Goal: Task Accomplishment & Management: Complete application form

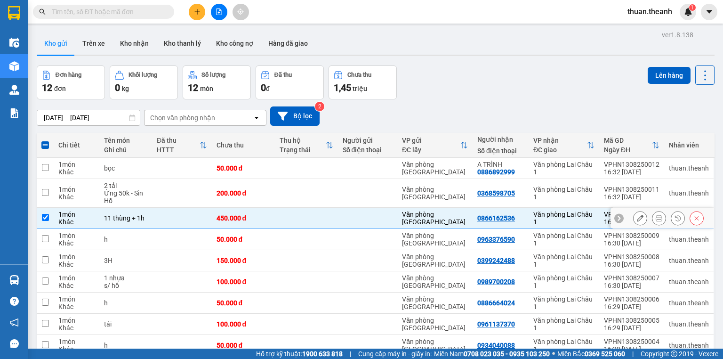
scroll to position [107, 0]
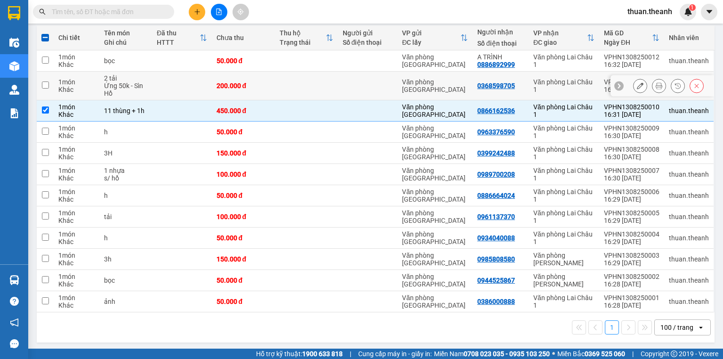
click at [331, 77] on td at bounding box center [306, 86] width 63 height 29
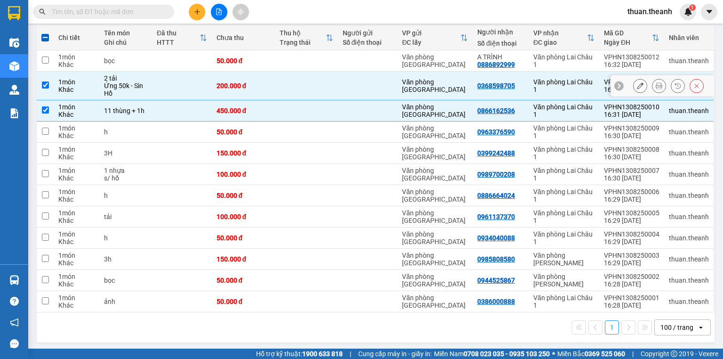
click at [315, 83] on td at bounding box center [306, 86] width 63 height 29
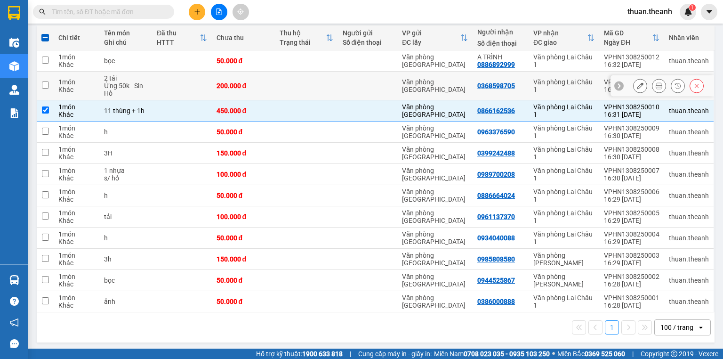
checkbox input "false"
click at [49, 107] on input "checkbox" at bounding box center [45, 109] width 7 height 7
checkbox input "false"
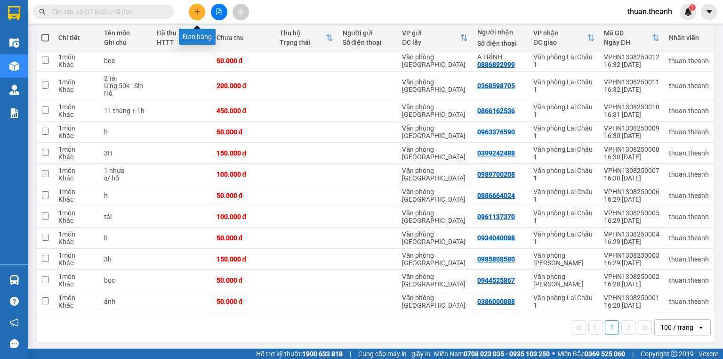
click at [198, 15] on button at bounding box center [197, 12] width 16 height 16
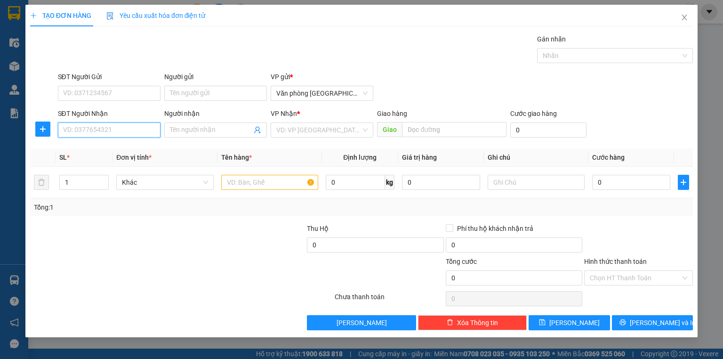
click at [102, 132] on input "SĐT Người Nhận" at bounding box center [109, 129] width 103 height 15
click at [107, 153] on div "0823447222" at bounding box center [109, 148] width 91 height 10
type input "0823447222"
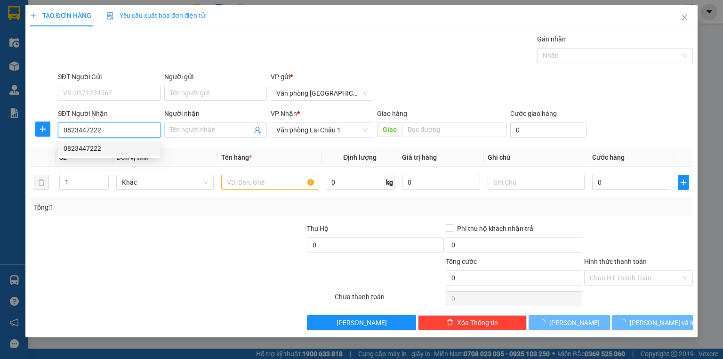
type input "50.000"
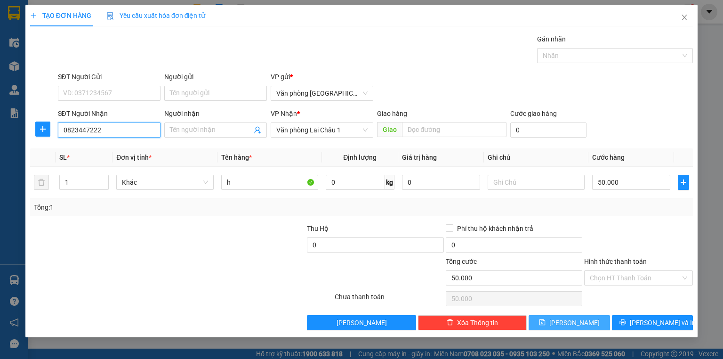
type input "0823447222"
drag, startPoint x: 593, startPoint y: 322, endPoint x: 496, endPoint y: 293, distance: 102.2
click at [593, 322] on button "[PERSON_NAME]" at bounding box center [569, 322] width 81 height 15
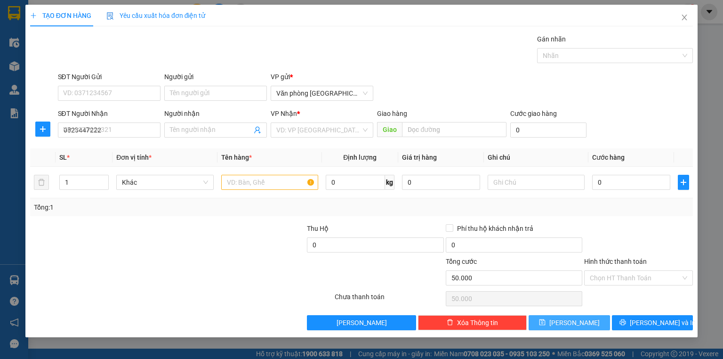
type input "0"
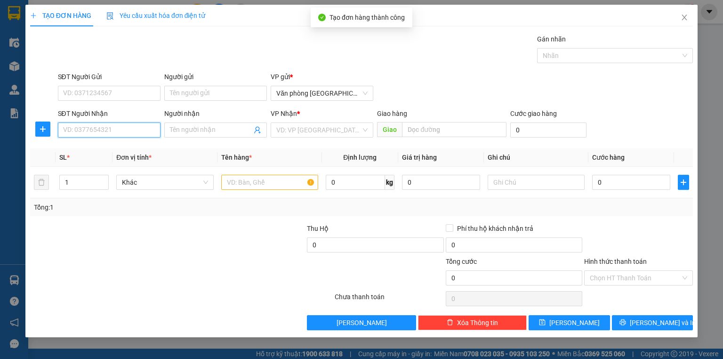
click at [106, 131] on input "SĐT Người Nhận" at bounding box center [109, 129] width 103 height 15
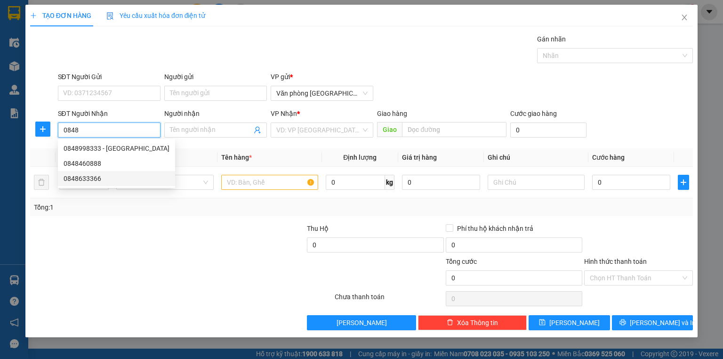
click at [87, 183] on div "0848633366" at bounding box center [117, 178] width 106 height 10
type input "0848633366"
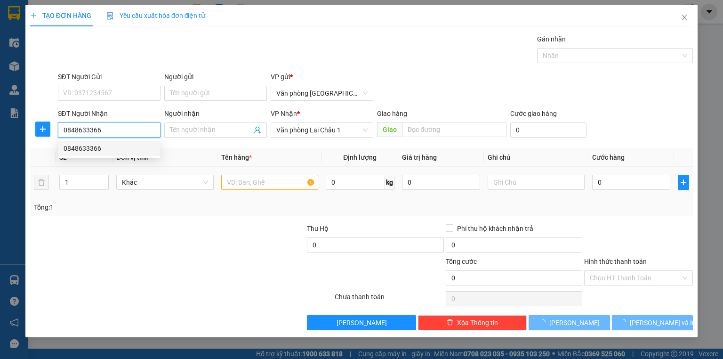
type input "50.000"
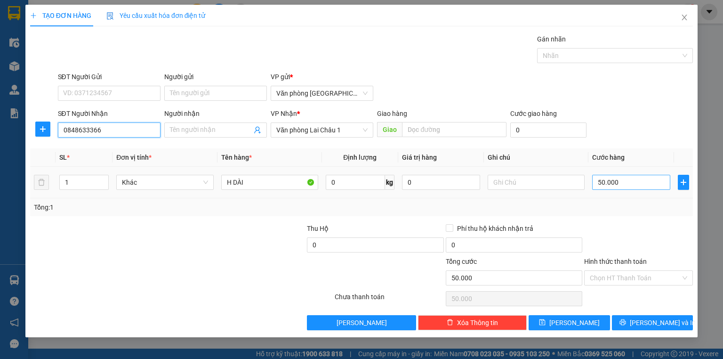
type input "0848633366"
click at [597, 182] on input "50.000" at bounding box center [632, 182] width 78 height 15
type input "7"
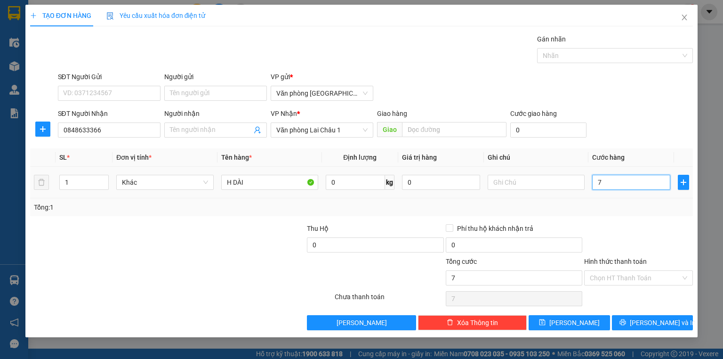
type input "70"
type input "700"
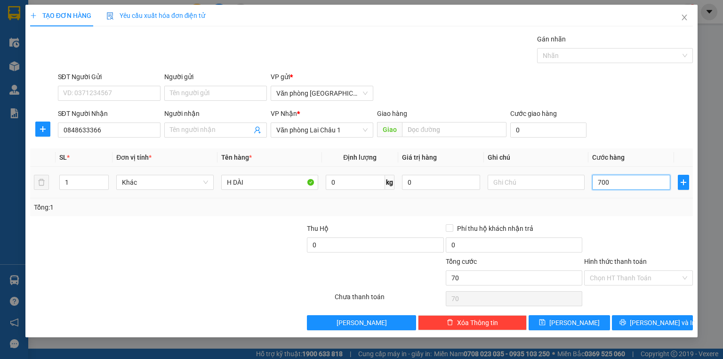
type input "700"
type input "7.000"
type input "70.000"
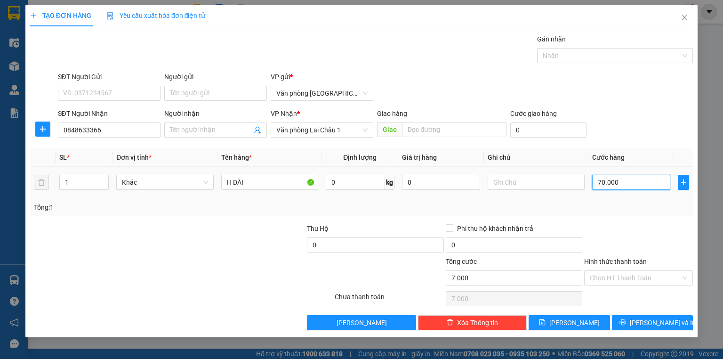
type input "70.000"
click at [584, 327] on button "[PERSON_NAME]" at bounding box center [569, 322] width 81 height 15
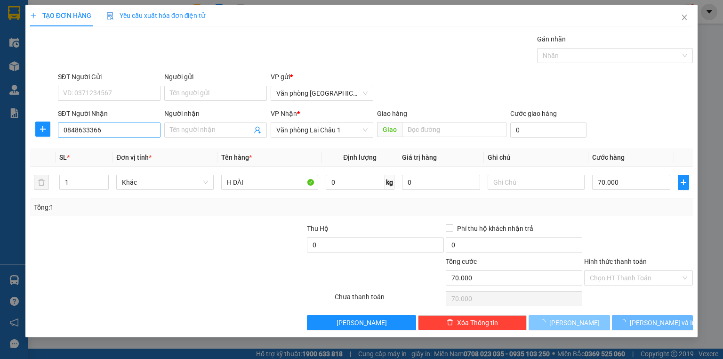
type input "0"
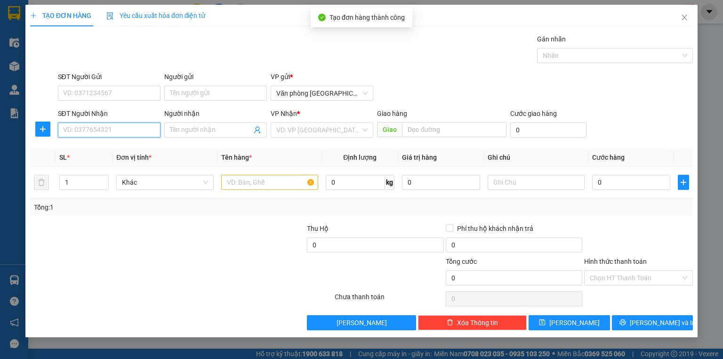
click at [107, 127] on input "SĐT Người Nhận" at bounding box center [109, 129] width 103 height 15
click at [107, 152] on div "09833452222 - ANH TÌNH" at bounding box center [109, 148] width 91 height 10
type input "09833452222"
type input "ANH TÌNH"
type input "50.000"
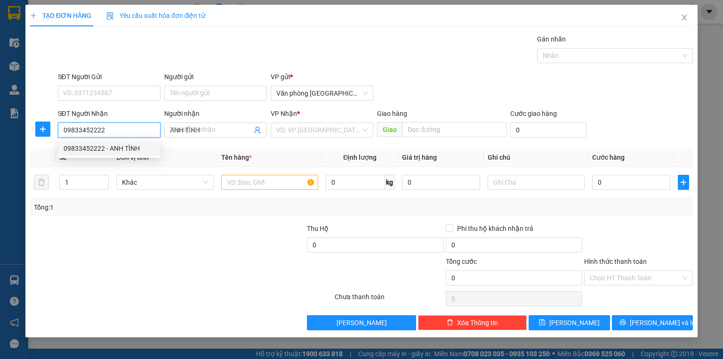
type input "50.000"
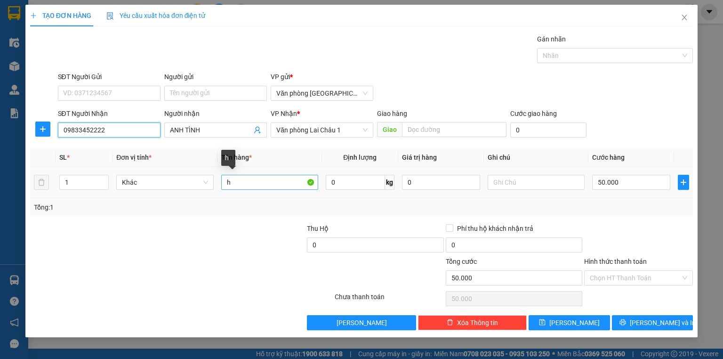
type input "09833452222"
click at [226, 184] on input "h" at bounding box center [269, 182] width 97 height 15
type input "2h"
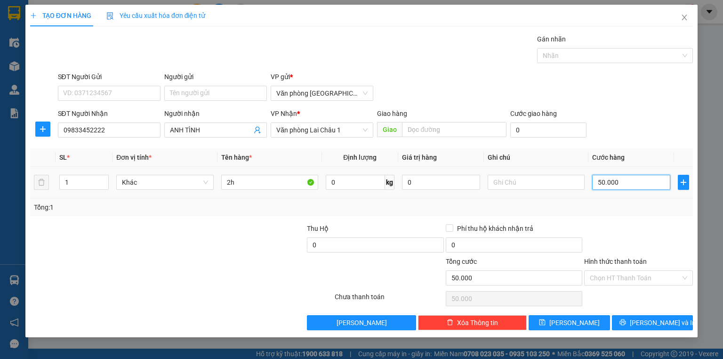
click at [598, 183] on input "50.000" at bounding box center [632, 182] width 78 height 15
type input "1"
type input "10"
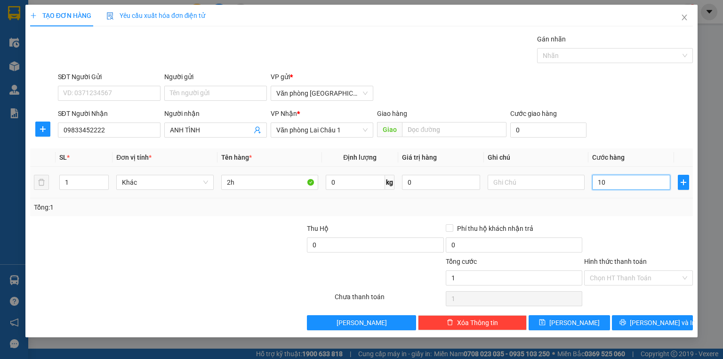
type input "10"
type input "100"
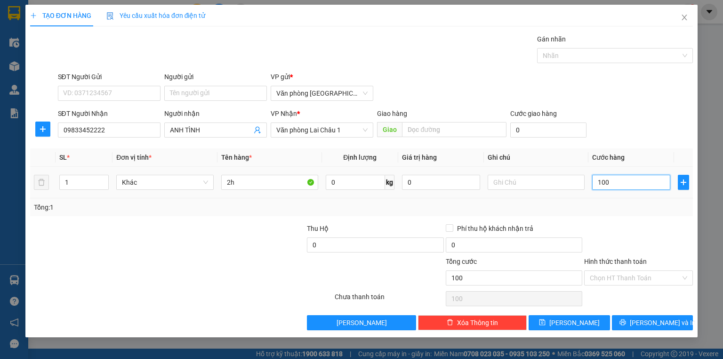
type input "1.000"
type input "10.000"
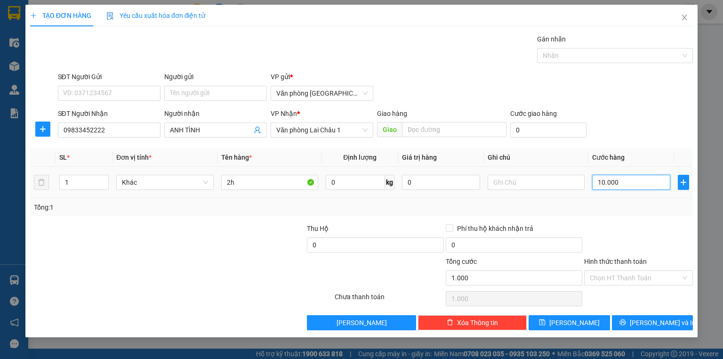
type input "10.000"
type input "100.000"
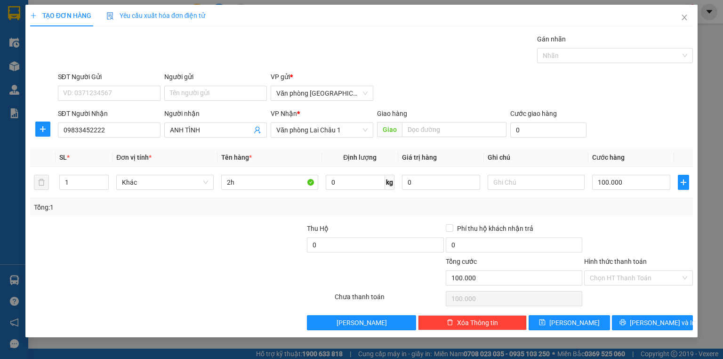
click at [572, 223] on div "Phí thu hộ khách nhận trả" at bounding box center [514, 228] width 137 height 10
click at [619, 217] on div "Transit Pickup Surcharge Ids Transit Deliver Surcharge Ids Transit Deliver Surc…" at bounding box center [361, 182] width 663 height 296
click at [578, 322] on span "[PERSON_NAME]" at bounding box center [575, 322] width 50 height 10
type input "0"
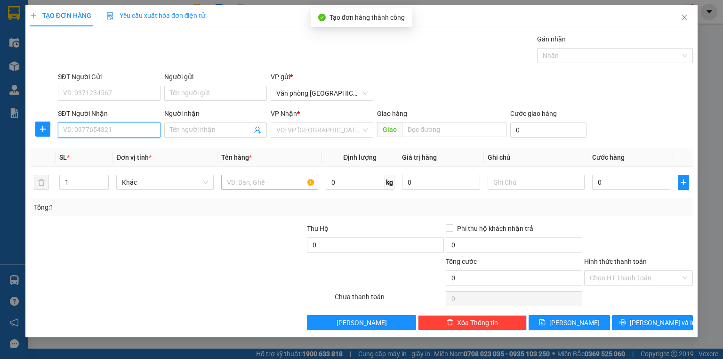
click at [87, 130] on input "SĐT Người Nhận" at bounding box center [109, 129] width 103 height 15
type input "0363288091"
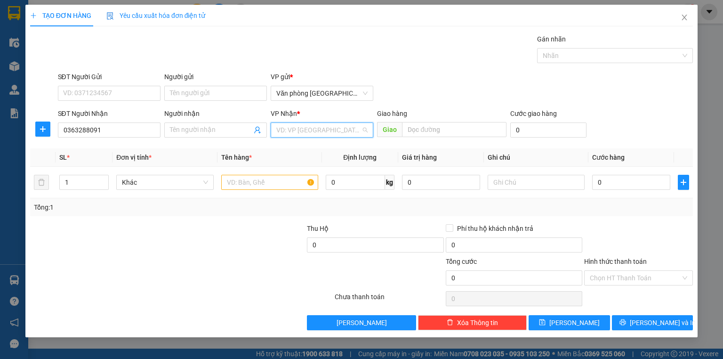
click at [296, 134] on input "search" at bounding box center [318, 130] width 85 height 14
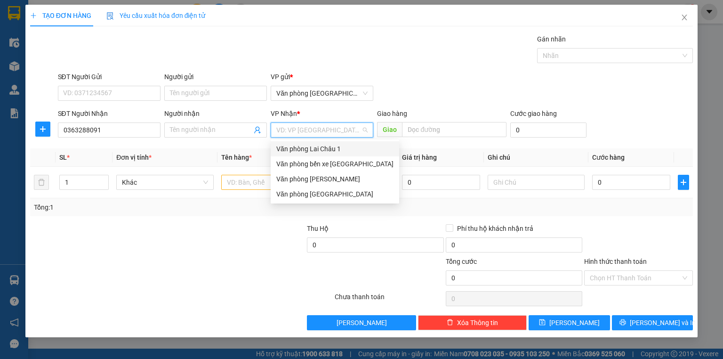
click at [307, 150] on div "Văn phòng Lai Châu 1" at bounding box center [334, 149] width 117 height 10
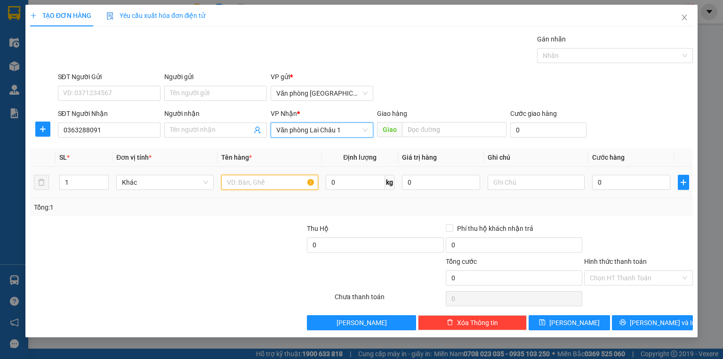
click at [257, 183] on input "text" at bounding box center [269, 182] width 97 height 15
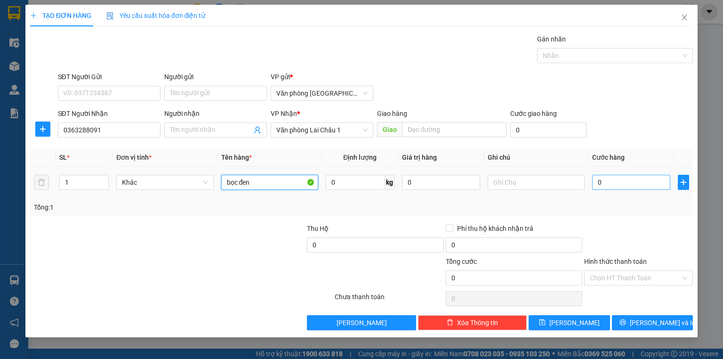
type input "bọc đen"
click at [594, 180] on input "0" at bounding box center [632, 182] width 78 height 15
type input "5"
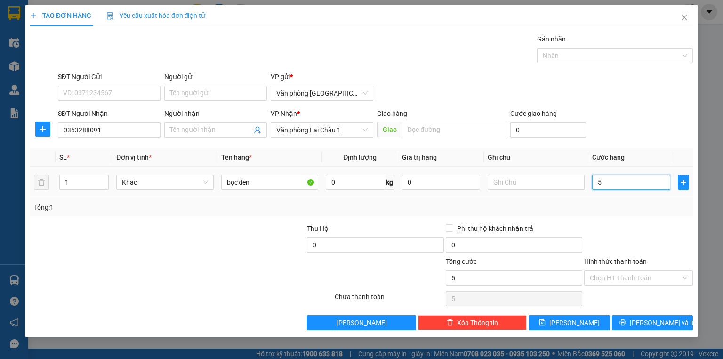
type input "50"
type input "500"
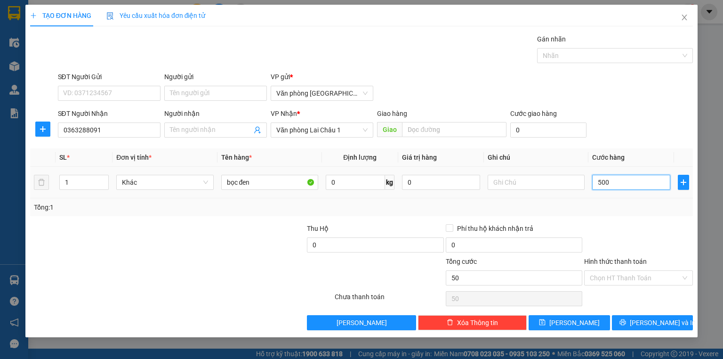
type input "500"
type input "5.000"
type input "50.000"
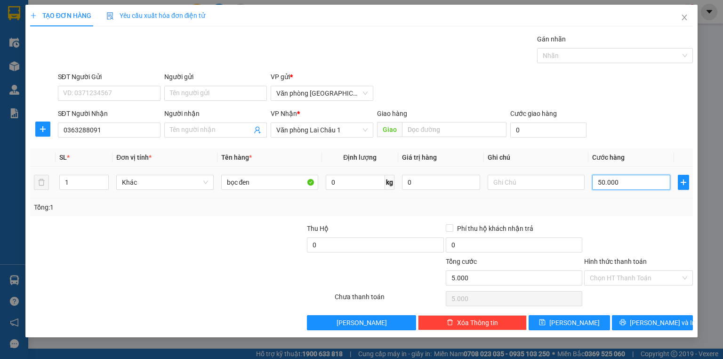
type input "50.000"
click at [637, 274] on input "Hình thức thanh toán" at bounding box center [635, 278] width 91 height 14
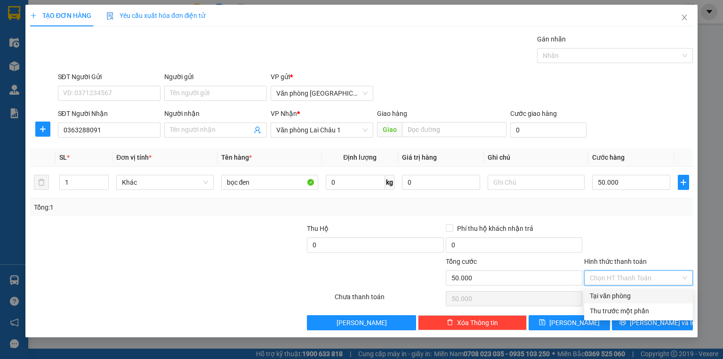
click at [634, 295] on div "Tại văn phòng" at bounding box center [639, 296] width 98 height 10
type input "0"
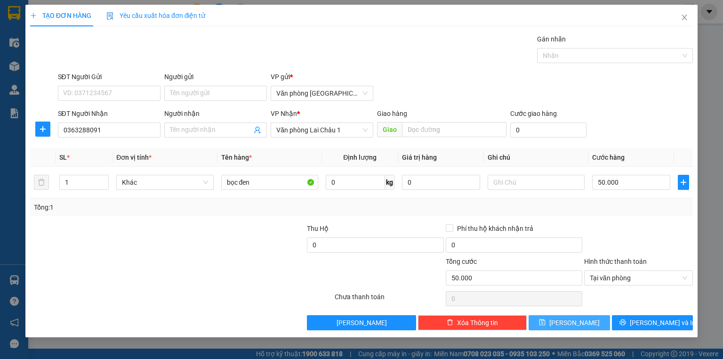
click at [573, 321] on span "[PERSON_NAME]" at bounding box center [575, 322] width 50 height 10
type input "0"
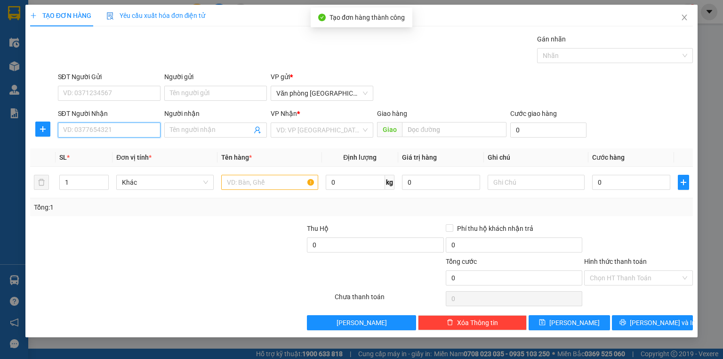
click at [100, 130] on input "SĐT Người Nhận" at bounding box center [109, 129] width 103 height 15
type input "0964615312"
click at [113, 147] on div "0964615312" at bounding box center [109, 148] width 91 height 10
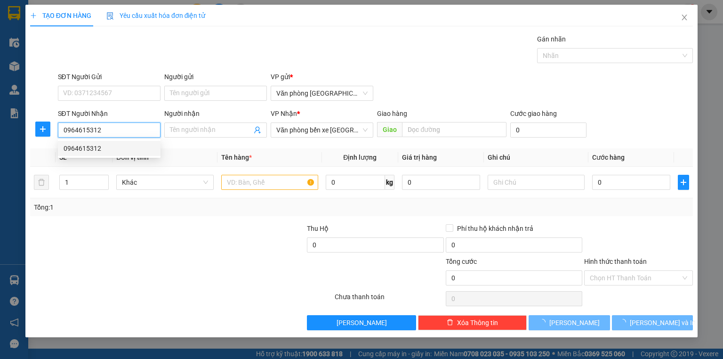
type input "50.000"
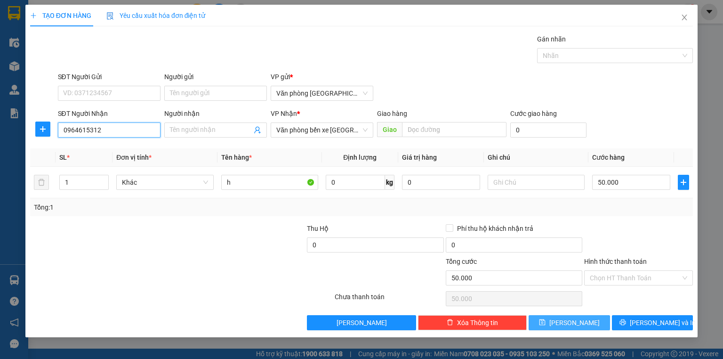
type input "0964615312"
click at [569, 318] on button "[PERSON_NAME]" at bounding box center [569, 322] width 81 height 15
type input "0"
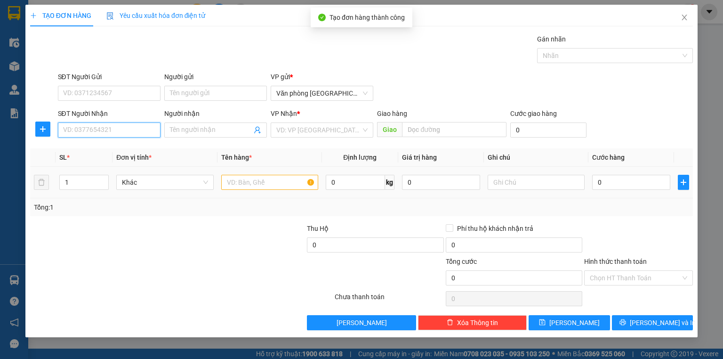
click at [87, 131] on input "SĐT Người Nhận" at bounding box center [109, 129] width 103 height 15
click at [100, 153] on div "0833633888" at bounding box center [109, 148] width 91 height 10
type input "0833633888"
type input "50.000"
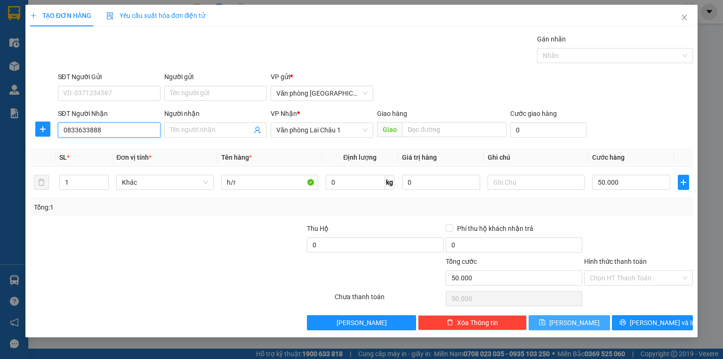
type input "0833633888"
click at [567, 324] on button "[PERSON_NAME]" at bounding box center [569, 322] width 81 height 15
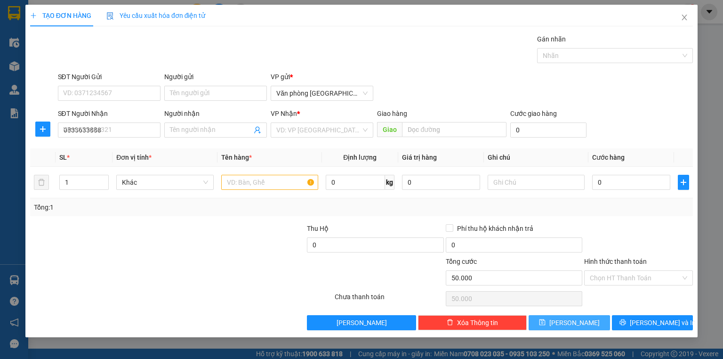
type input "0"
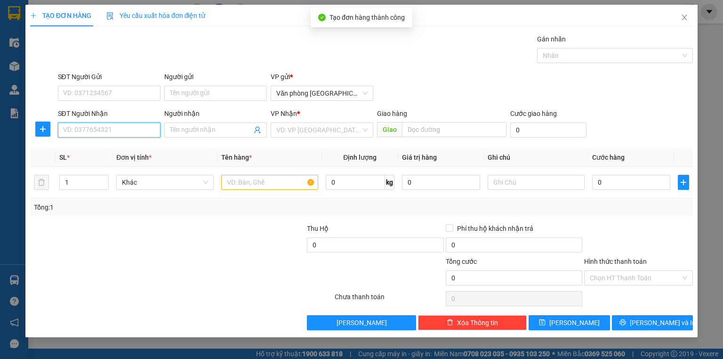
click at [94, 130] on input "SĐT Người Nhận" at bounding box center [109, 129] width 103 height 15
click at [132, 151] on div "0979742389 - [PERSON_NAME]" at bounding box center [110, 148] width 93 height 10
type input "0979742389"
type input "ANH THIỀN"
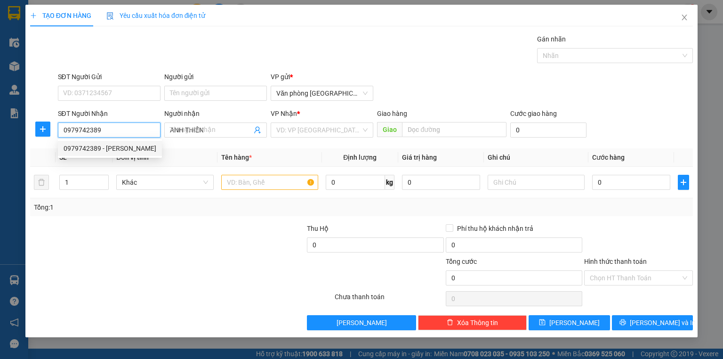
type input "50.000"
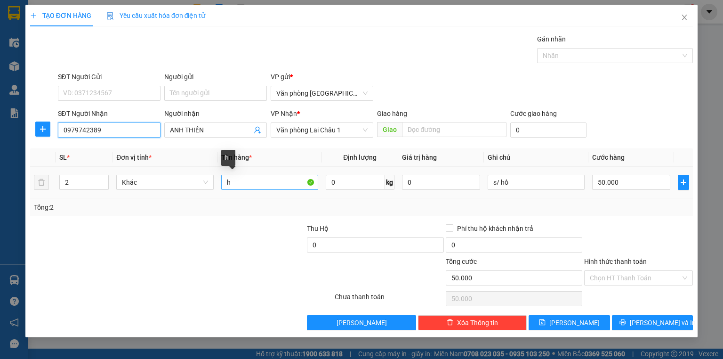
type input "0979742389"
click at [227, 180] on input "h" at bounding box center [269, 182] width 97 height 15
click at [234, 181] on input "h" at bounding box center [269, 182] width 97 height 15
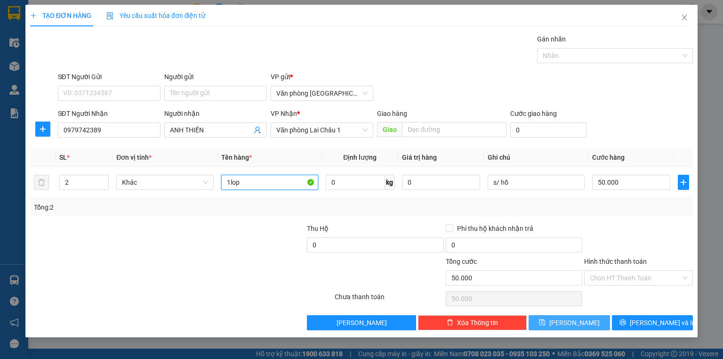
type input "1lop"
click at [566, 321] on button "[PERSON_NAME]" at bounding box center [569, 322] width 81 height 15
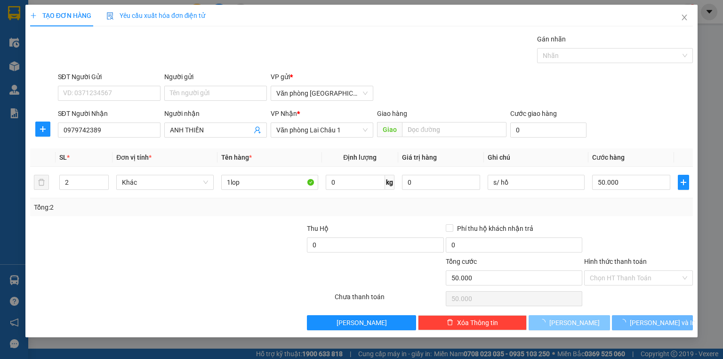
type input "0"
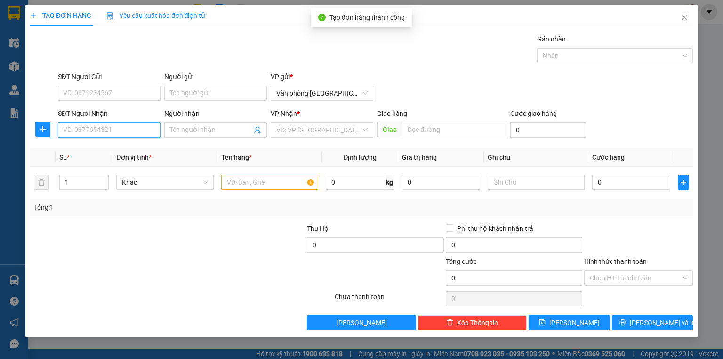
click at [88, 130] on input "SĐT Người Nhận" at bounding box center [109, 129] width 103 height 15
click at [96, 151] on div "0329625116" at bounding box center [109, 148] width 91 height 10
type input "0329625116"
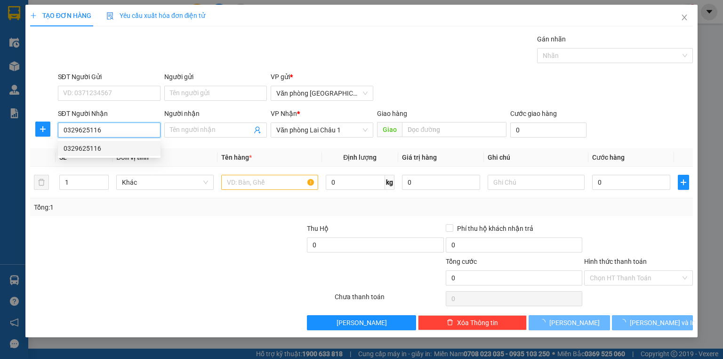
type input "50.000"
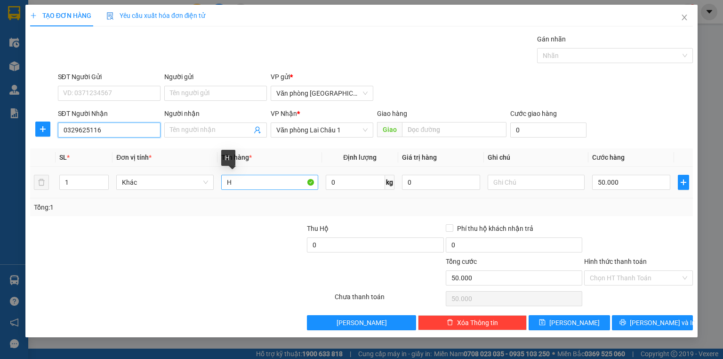
type input "0329625116"
click at [224, 181] on input "H" at bounding box center [269, 182] width 97 height 15
type input "2H"
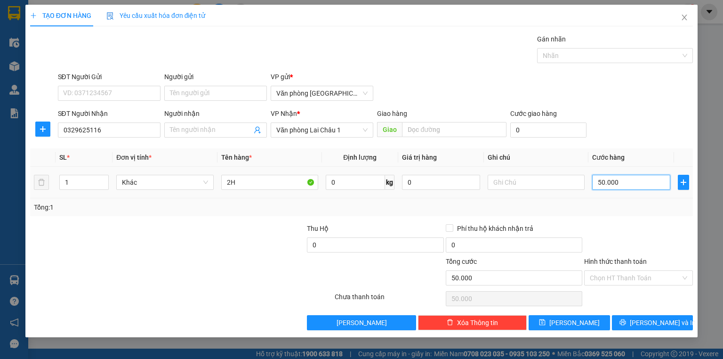
click at [595, 182] on input "50.000" at bounding box center [632, 182] width 78 height 15
type input "1"
type input "10"
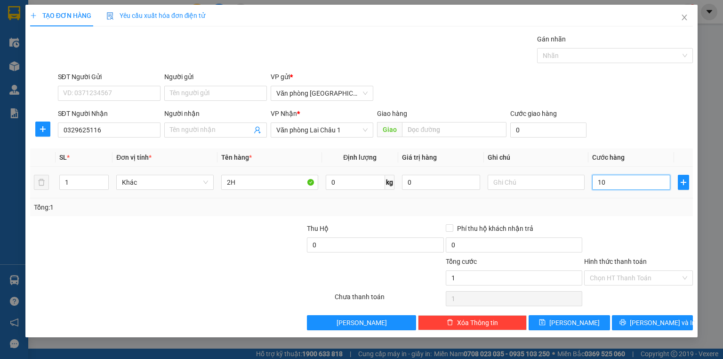
type input "10"
type input "100"
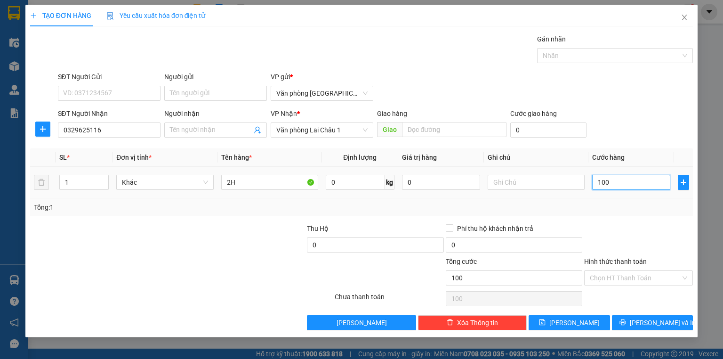
type input "1.000"
type input "10.000"
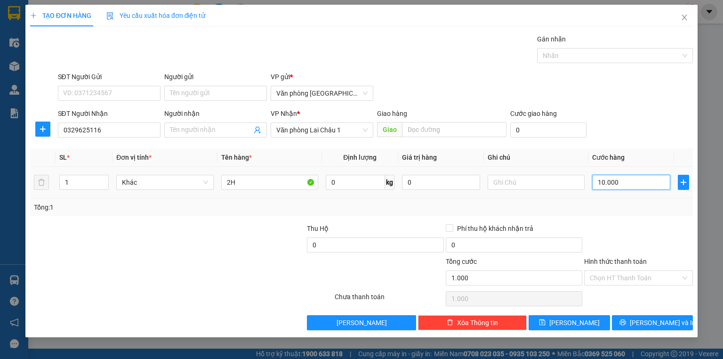
type input "10.000"
type input "100.000"
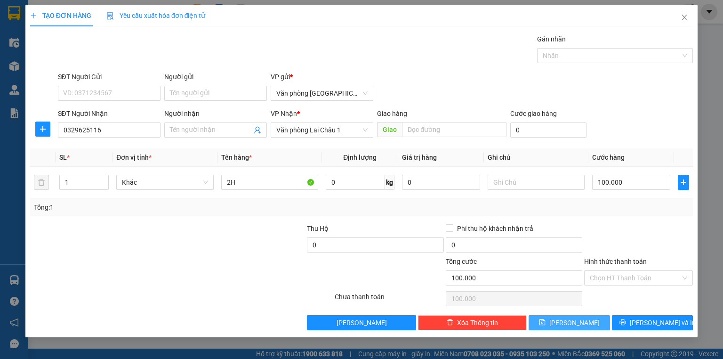
click at [581, 326] on button "[PERSON_NAME]" at bounding box center [569, 322] width 81 height 15
type input "0"
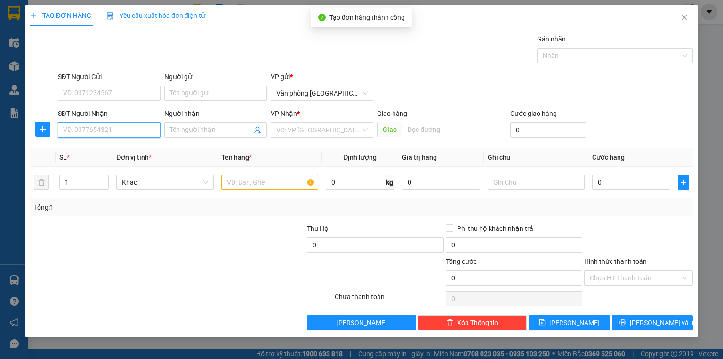
click at [118, 130] on input "SĐT Người Nhận" at bounding box center [109, 129] width 103 height 15
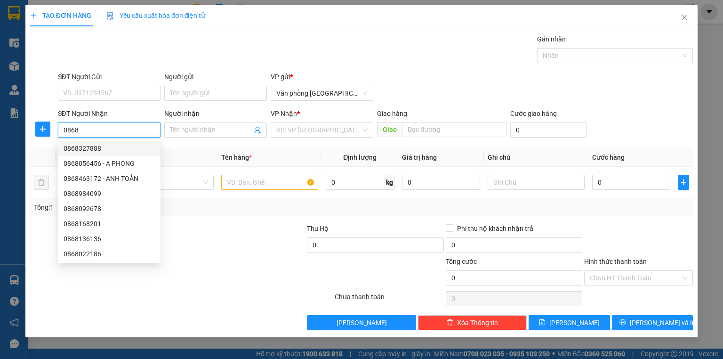
click at [84, 152] on div "0868327888" at bounding box center [109, 148] width 91 height 10
type input "0868327888"
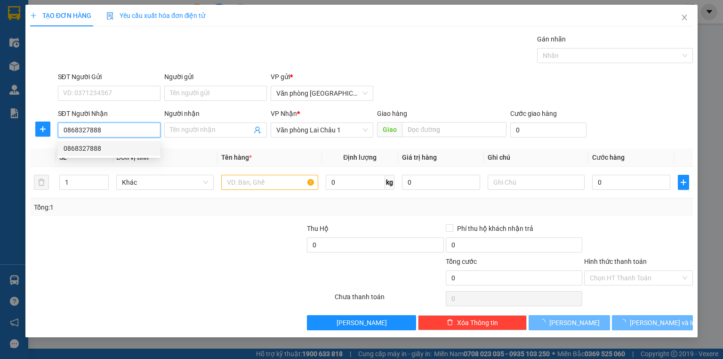
type input "50.000"
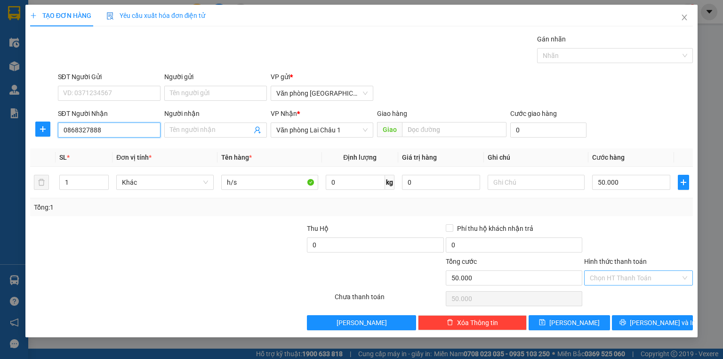
type input "0868327888"
click at [614, 273] on input "Hình thức thanh toán" at bounding box center [635, 278] width 91 height 14
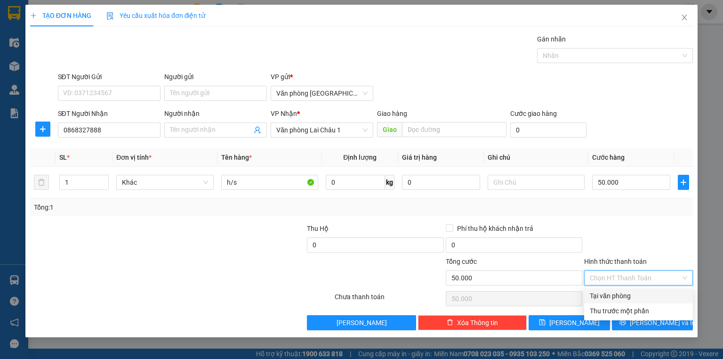
click at [611, 294] on div "Tại văn phòng" at bounding box center [639, 296] width 98 height 10
type input "0"
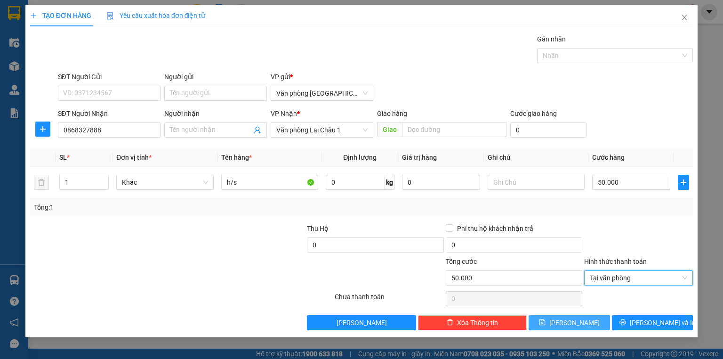
click at [571, 323] on span "[PERSON_NAME]" at bounding box center [575, 322] width 50 height 10
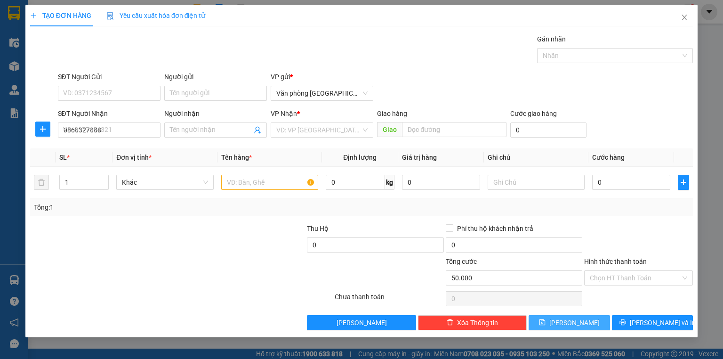
type input "0"
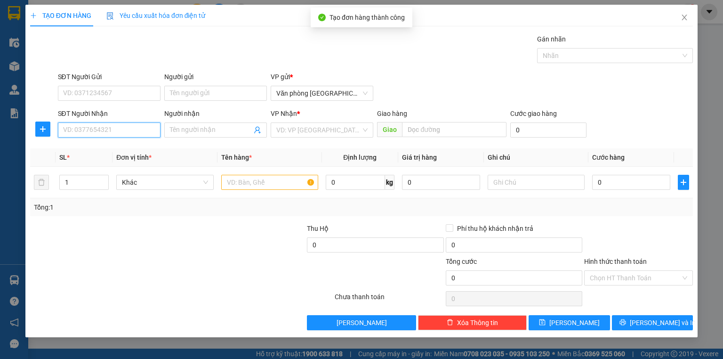
click at [110, 128] on input "SĐT Người Nhận" at bounding box center [109, 129] width 103 height 15
click at [121, 150] on div "0904177079 - [PERSON_NAME]" at bounding box center [110, 148] width 93 height 10
type input "0904177079"
type input "[PERSON_NAME]"
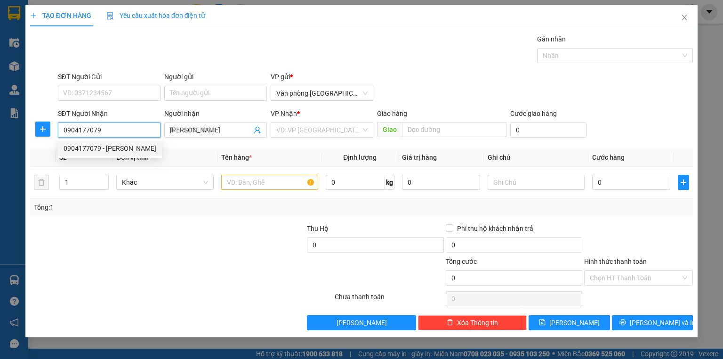
type input "50.000"
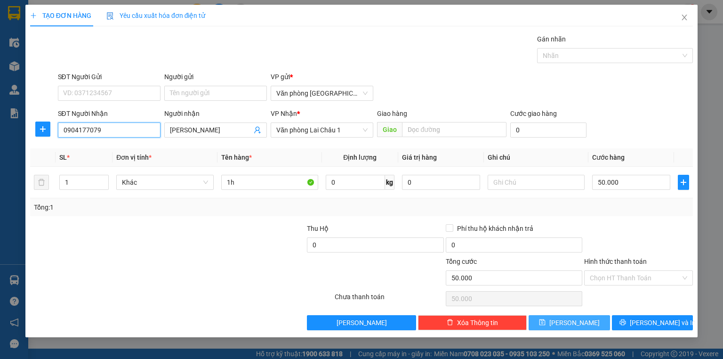
type input "0904177079"
click at [586, 323] on button "[PERSON_NAME]" at bounding box center [569, 322] width 81 height 15
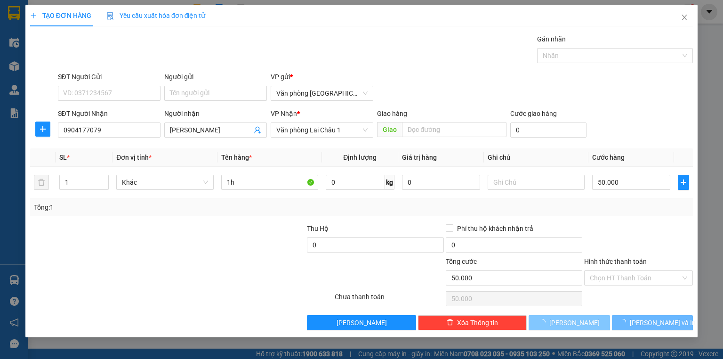
type input "0"
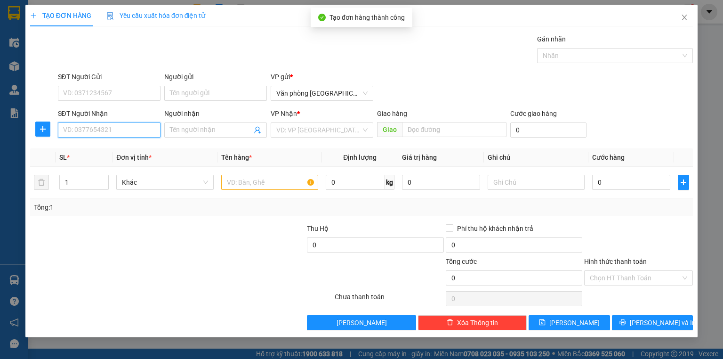
click at [95, 128] on input "SĐT Người Nhận" at bounding box center [109, 129] width 103 height 15
click at [97, 154] on div "0978373767" at bounding box center [109, 148] width 103 height 15
type input "0978373767"
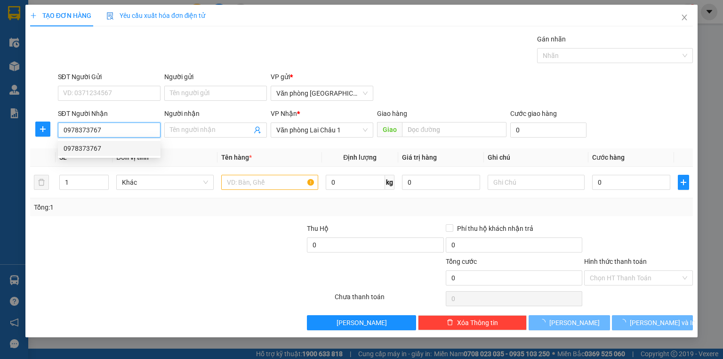
type input "50.000"
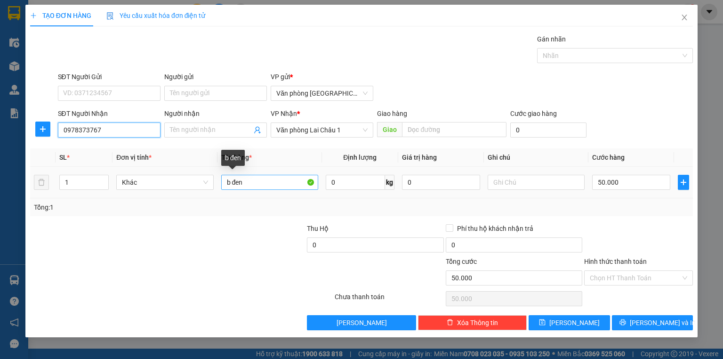
type input "0978373767"
click at [247, 183] on input "b đen" at bounding box center [269, 182] width 97 height 15
type input "b"
type input "2h"
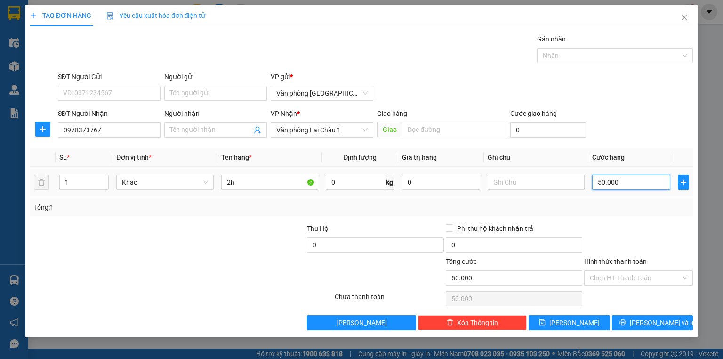
click at [598, 183] on input "50.000" at bounding box center [632, 182] width 78 height 15
type input "1"
type input "10"
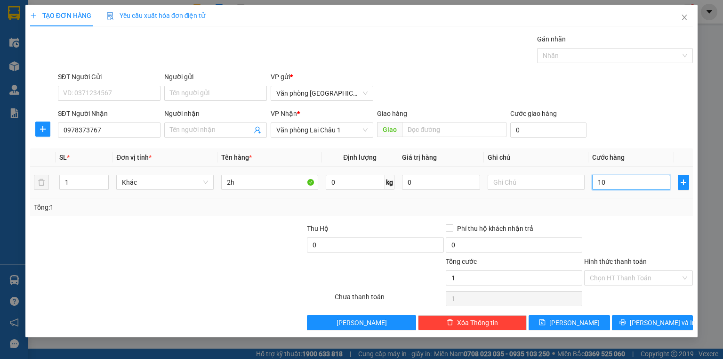
type input "10"
type input "100"
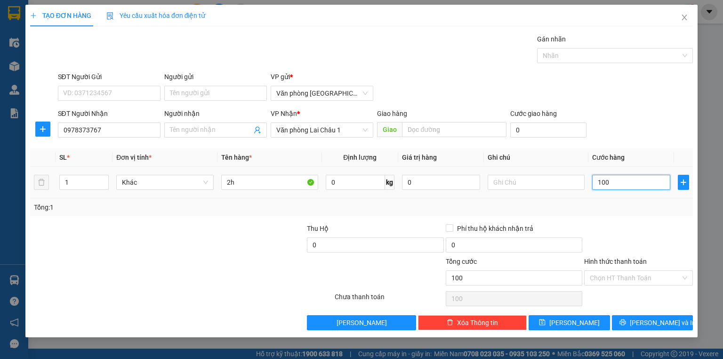
type input "1.000"
type input "10.000"
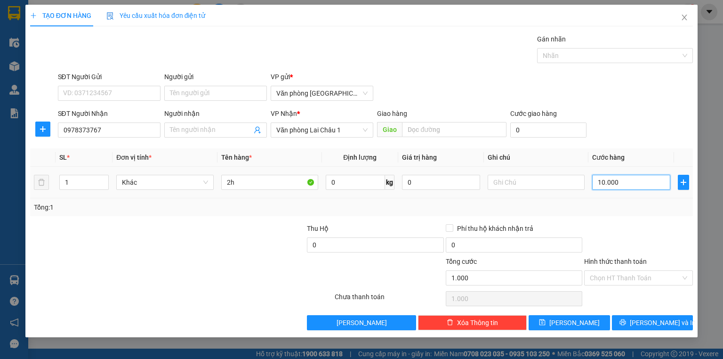
type input "10.000"
type input "100.000"
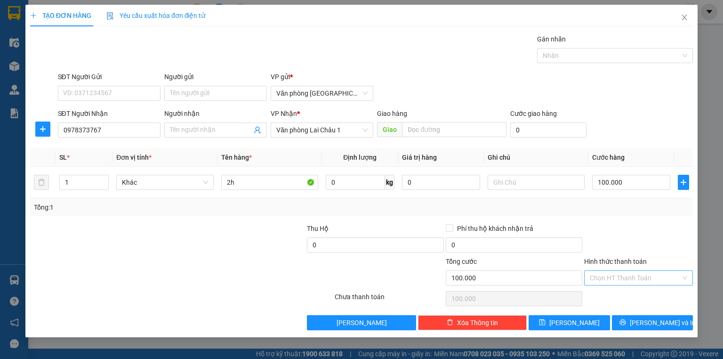
click at [638, 275] on input "Hình thức thanh toán" at bounding box center [635, 278] width 91 height 14
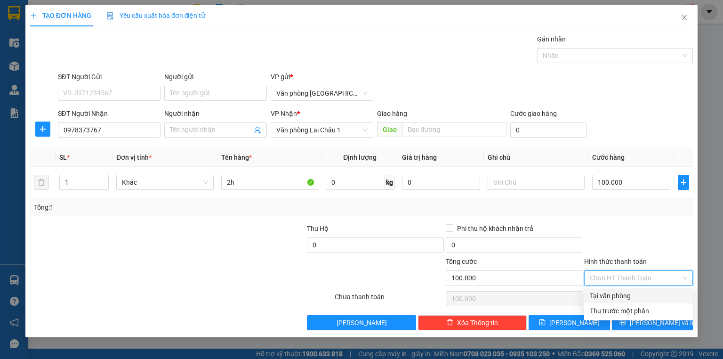
click at [623, 292] on div "Tại văn phòng" at bounding box center [639, 296] width 98 height 10
type input "0"
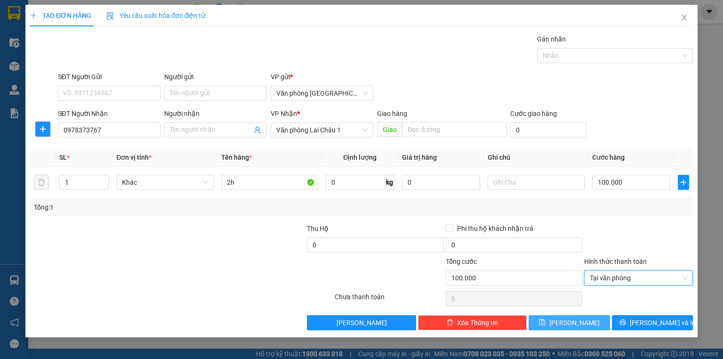
click at [572, 323] on span "[PERSON_NAME]" at bounding box center [575, 322] width 50 height 10
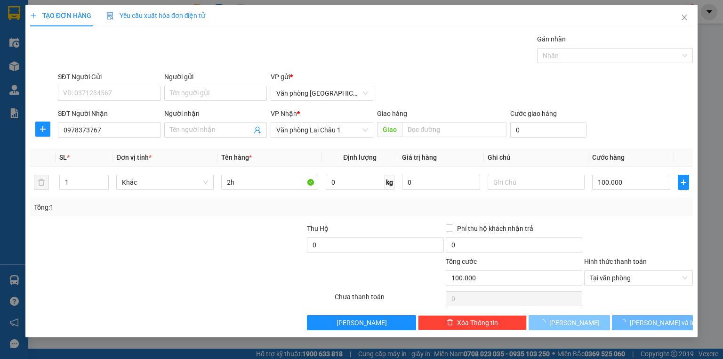
type input "0"
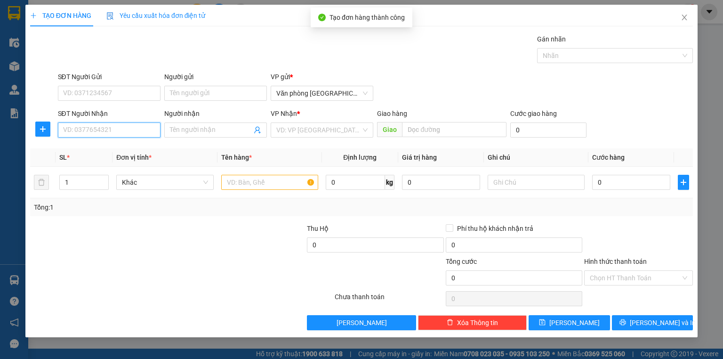
click at [106, 131] on input "SĐT Người Nhận" at bounding box center [109, 129] width 103 height 15
click at [105, 148] on div "0987546774 - CHỊ HƯỜNG" at bounding box center [109, 148] width 91 height 10
type input "0987546774"
type input "CHỊ HƯỜNG"
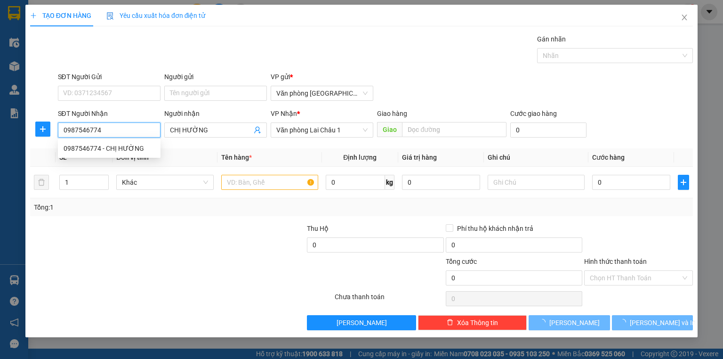
type input "50.000"
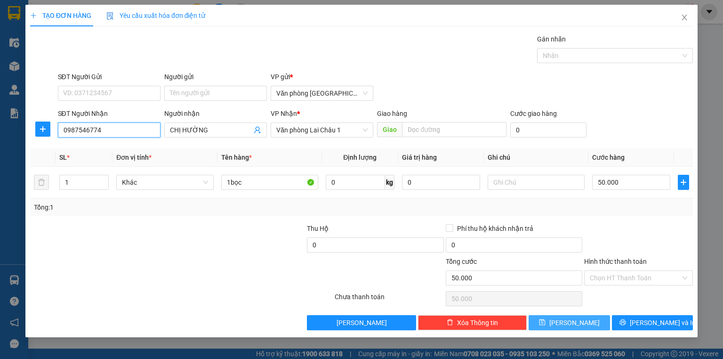
type input "0987546774"
click at [581, 324] on button "[PERSON_NAME]" at bounding box center [569, 322] width 81 height 15
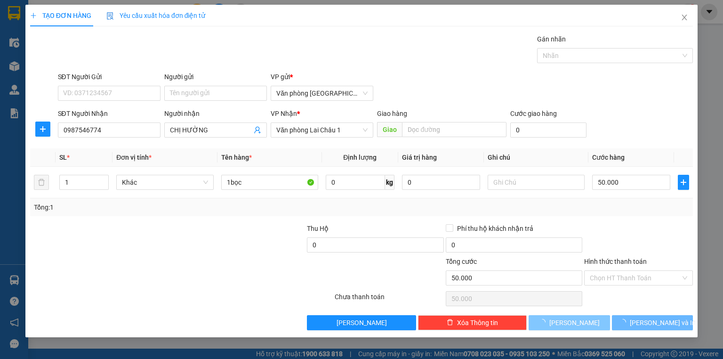
type input "0"
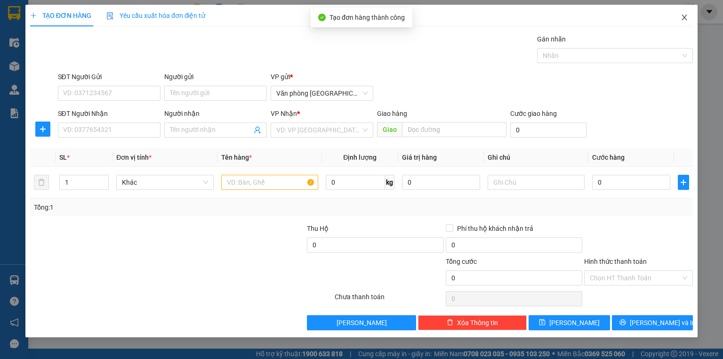
click at [686, 15] on icon "close" at bounding box center [685, 18] width 8 height 8
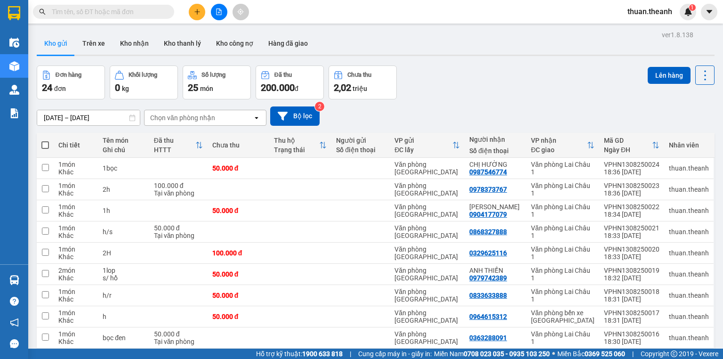
click at [523, 68] on div "Đơn hàng 24 đơn Khối lượng 0 kg Số lượng 25 món Đã thu 200.000 đ Chưa thu 2,02 …" at bounding box center [376, 82] width 678 height 34
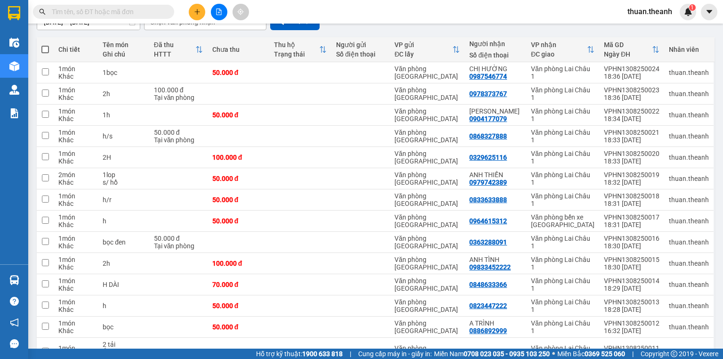
scroll to position [38, 0]
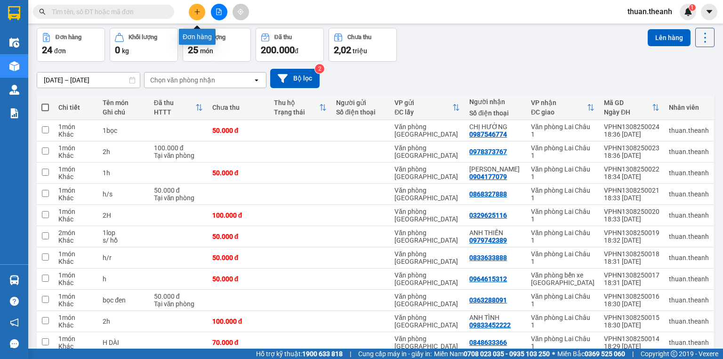
click at [196, 9] on icon "plus" at bounding box center [197, 11] width 7 height 7
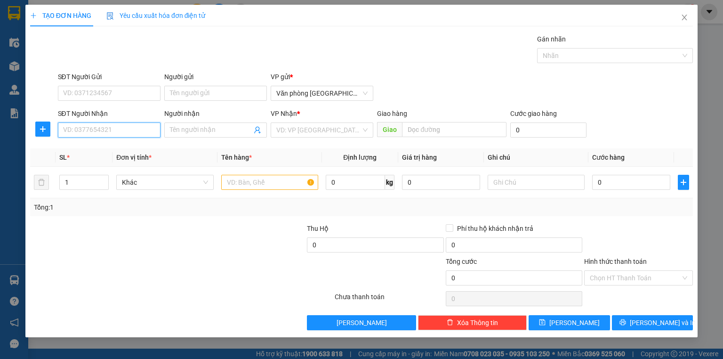
click at [96, 130] on input "SĐT Người Nhận" at bounding box center [109, 129] width 103 height 15
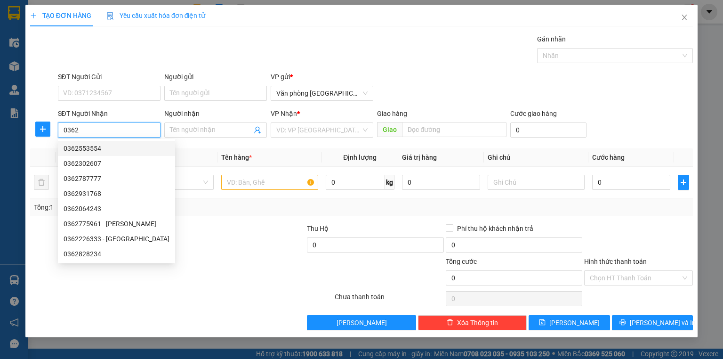
click at [92, 148] on div "0362553554" at bounding box center [117, 148] width 106 height 10
type input "0362553554"
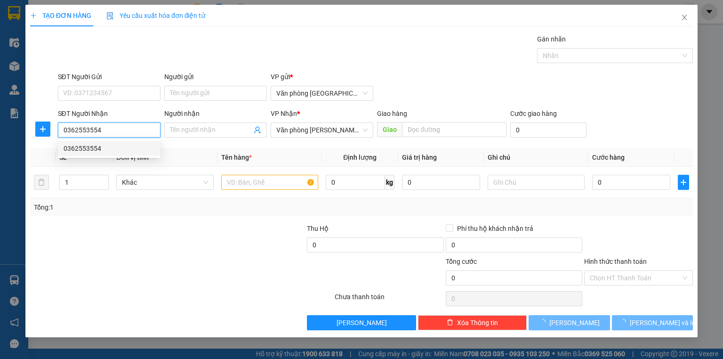
type input "50.000"
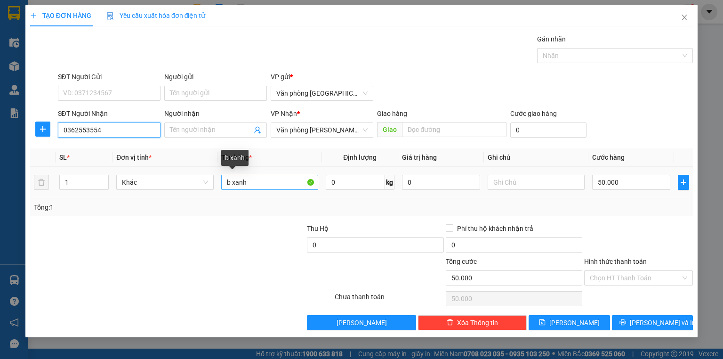
type input "0362553554"
click at [249, 182] on input "b xanh" at bounding box center [269, 182] width 97 height 15
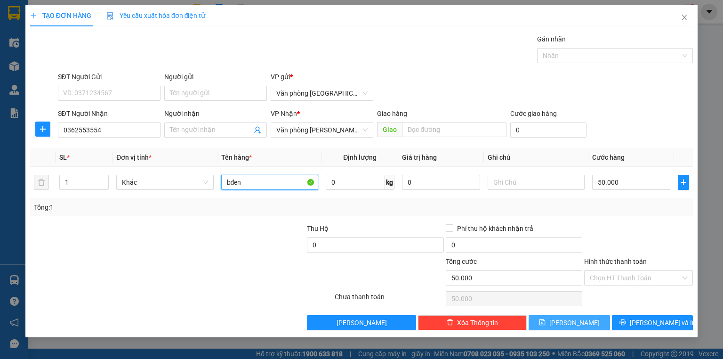
type input "bđen"
click at [577, 320] on span "[PERSON_NAME]" at bounding box center [575, 322] width 50 height 10
type input "0"
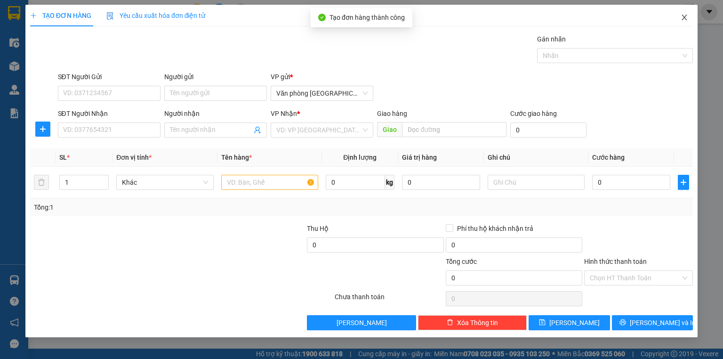
click at [684, 16] on icon "close" at bounding box center [685, 18] width 8 height 8
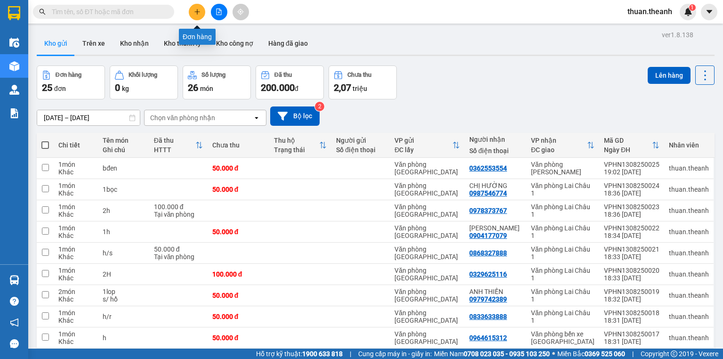
click at [194, 14] on icon "plus" at bounding box center [197, 11] width 7 height 7
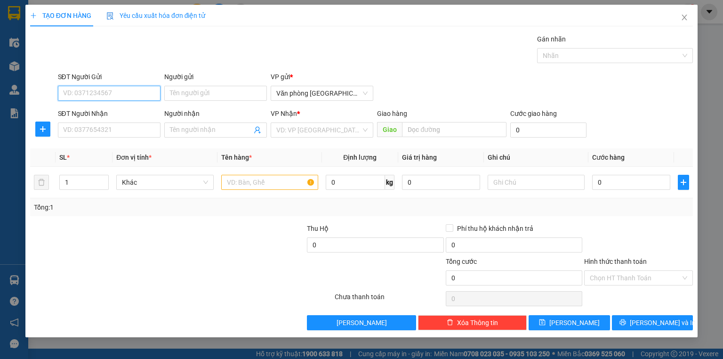
click at [112, 100] on input "SĐT Người Gửi" at bounding box center [109, 93] width 103 height 15
type input "0"
click at [95, 130] on input "SĐT Người Nhận" at bounding box center [109, 129] width 103 height 15
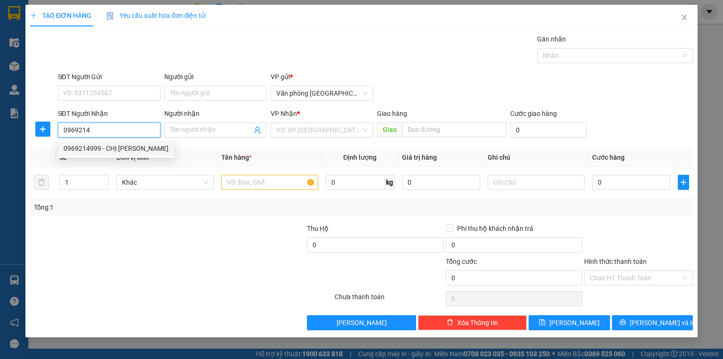
click at [123, 151] on div "0969214999 - CHỊ [PERSON_NAME]" at bounding box center [116, 148] width 105 height 10
type input "0969214999"
type input "CHỊ [PERSON_NAME]"
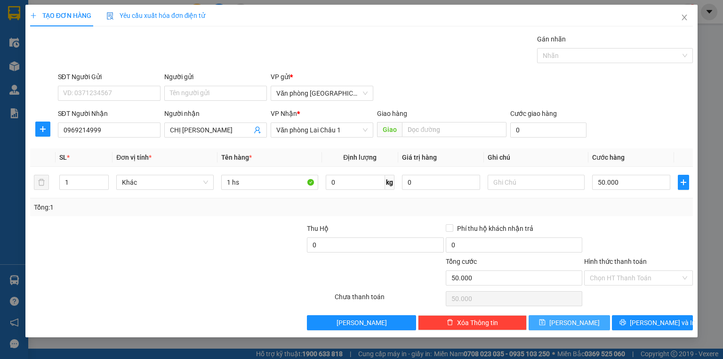
click at [580, 318] on button "[PERSON_NAME]" at bounding box center [569, 322] width 81 height 15
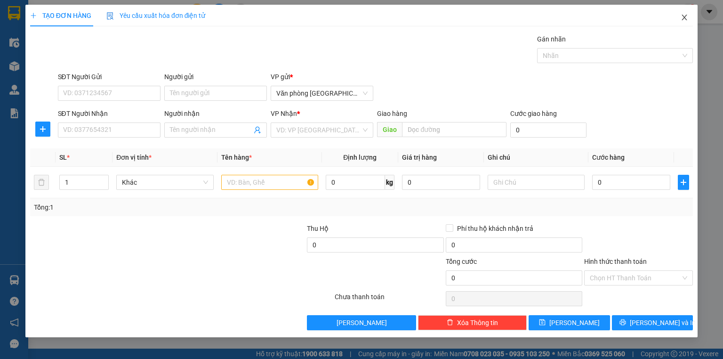
click at [685, 13] on span "Close" at bounding box center [685, 18] width 26 height 26
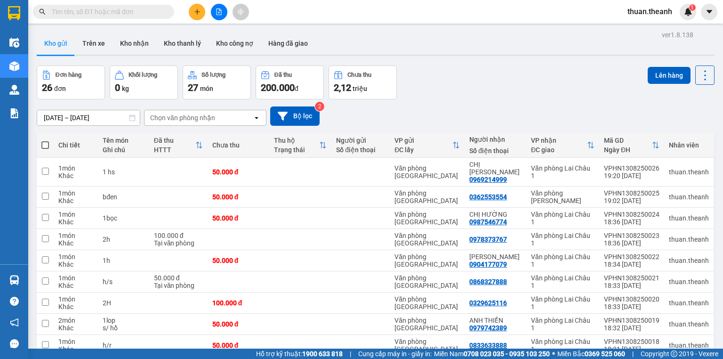
click at [44, 145] on span at bounding box center [45, 145] width 8 height 8
click at [45, 140] on input "checkbox" at bounding box center [45, 140] width 0 height 0
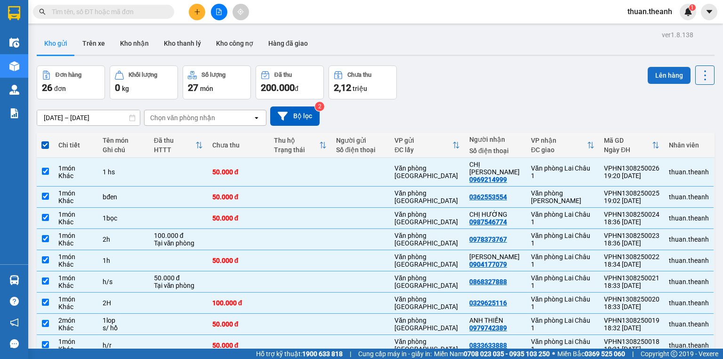
click at [672, 73] on button "Lên hàng" at bounding box center [669, 75] width 43 height 17
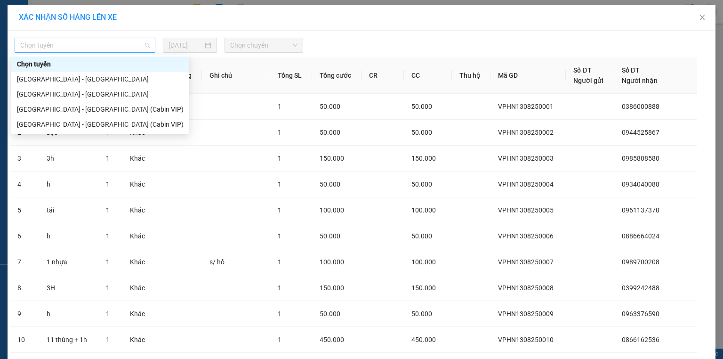
click at [76, 51] on span "Chọn tuyến" at bounding box center [85, 45] width 130 height 14
click at [69, 80] on div "[GEOGRAPHIC_DATA] - [GEOGRAPHIC_DATA]" at bounding box center [100, 79] width 167 height 10
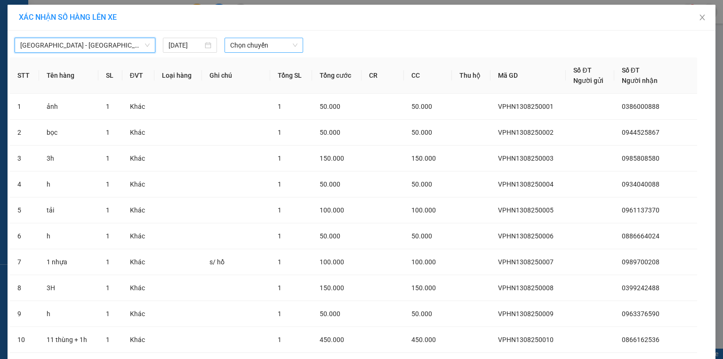
click at [252, 49] on span "Chọn chuyến" at bounding box center [264, 45] width 68 height 14
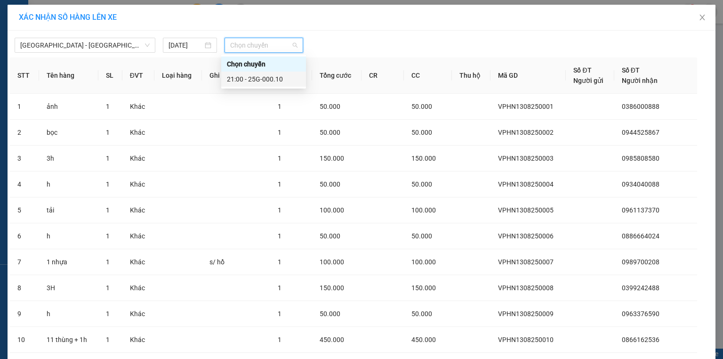
click at [264, 79] on div "21:00 - 25G-000.10" at bounding box center [263, 79] width 73 height 10
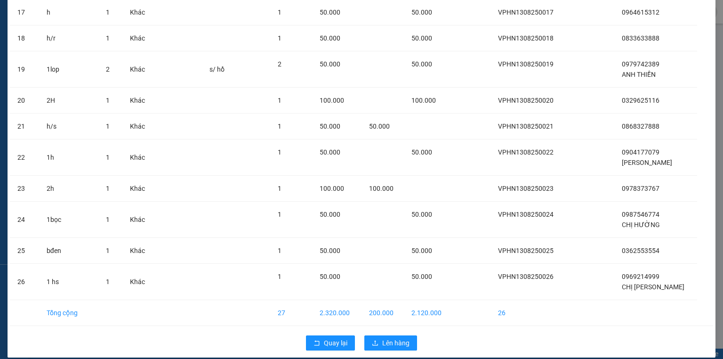
scroll to position [542, 0]
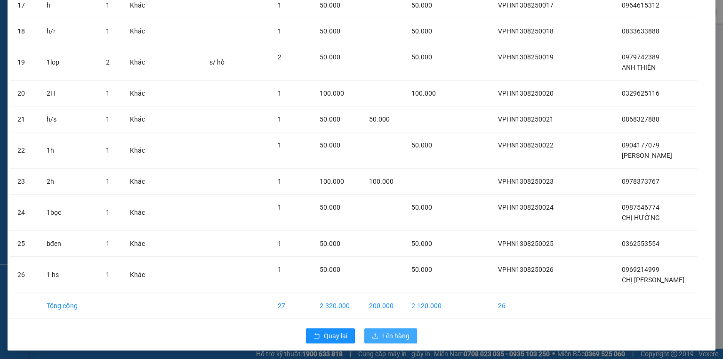
click at [392, 331] on span "Lên hàng" at bounding box center [395, 336] width 27 height 10
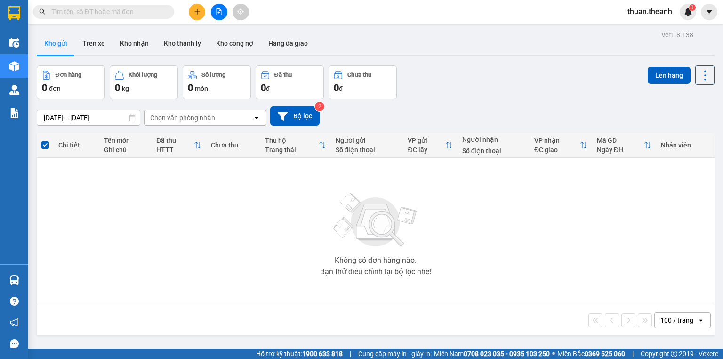
click at [216, 17] on button at bounding box center [219, 12] width 16 height 16
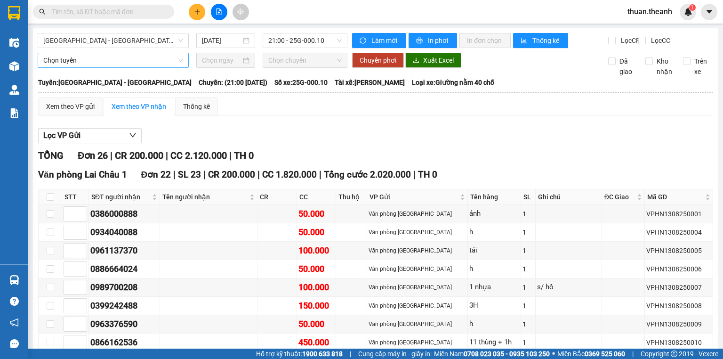
click at [95, 65] on span "Chọn tuyến" at bounding box center [113, 60] width 140 height 14
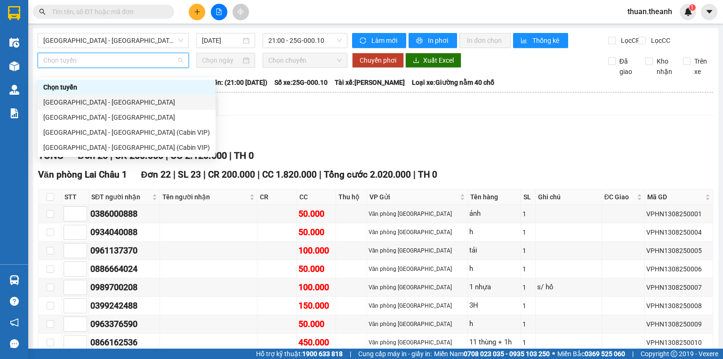
click at [103, 98] on div "[GEOGRAPHIC_DATA] - [GEOGRAPHIC_DATA]" at bounding box center [126, 102] width 167 height 10
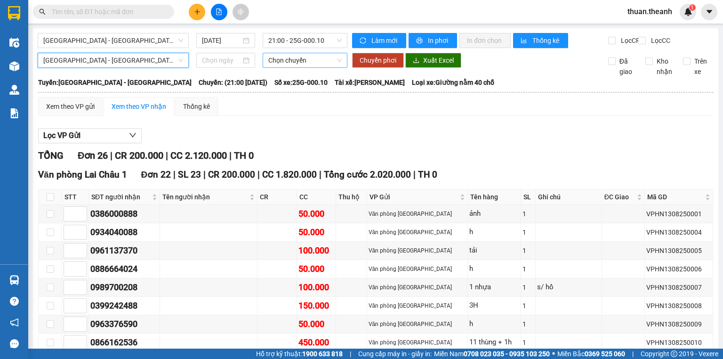
click at [314, 67] on span "Chọn chuyến" at bounding box center [305, 60] width 74 height 14
click at [278, 48] on div "[GEOGRAPHIC_DATA] - [GEOGRAPHIC_DATA] [DATE] 21:00 - 25G-000.10" at bounding box center [193, 40] width 310 height 15
click at [419, 42] on span "printer" at bounding box center [420, 41] width 8 height 8
